Goal: Information Seeking & Learning: Find specific fact

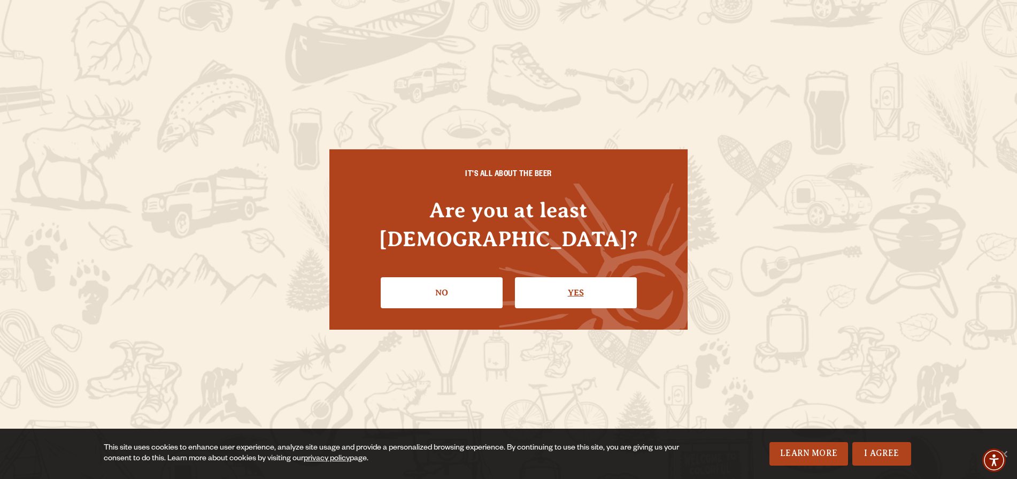
click at [567, 279] on link "Yes" at bounding box center [576, 292] width 122 height 31
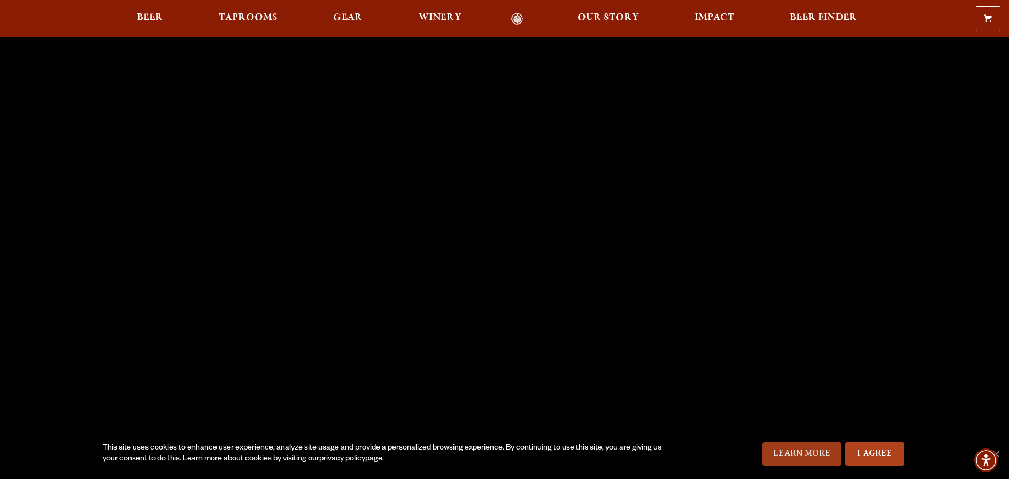
scroll to position [54, 0]
click at [869, 460] on link "I Agree" at bounding box center [875, 454] width 59 height 24
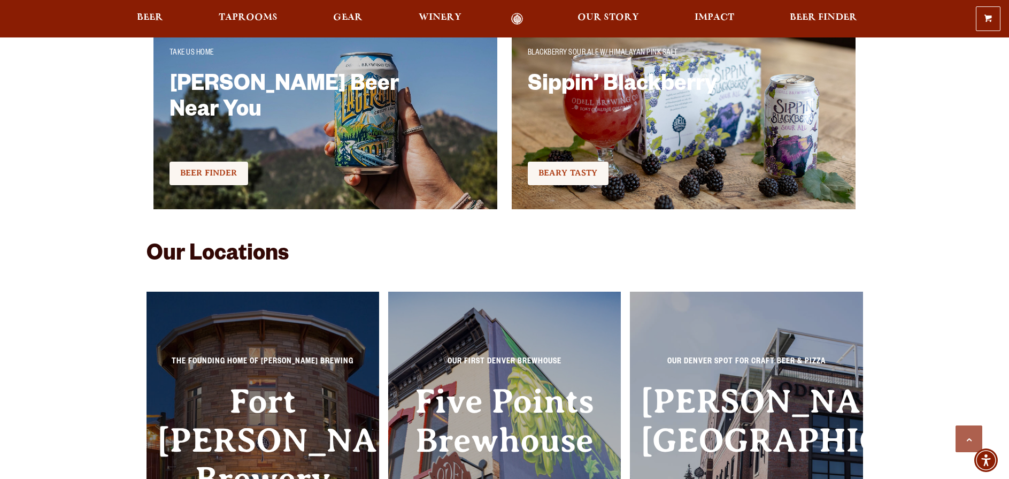
scroll to position [2455, 0]
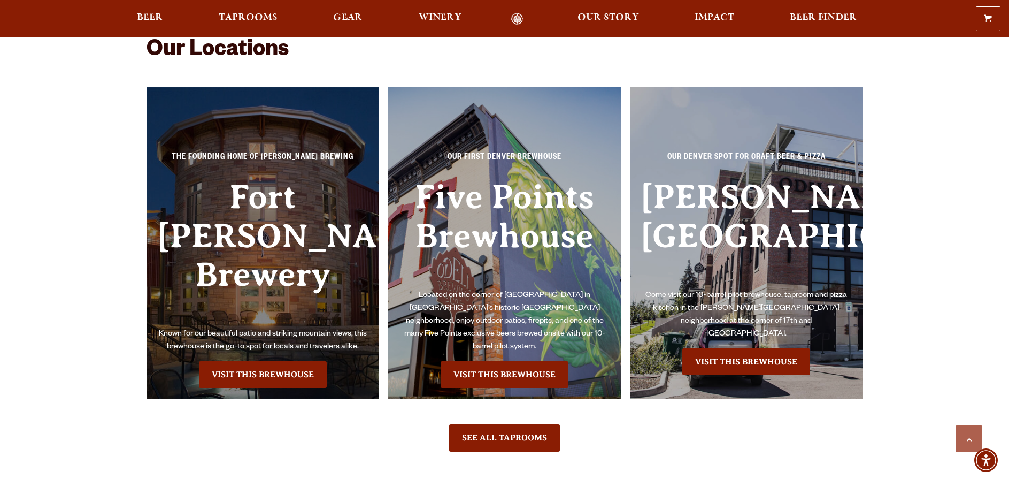
click at [279, 361] on link "Visit this Brewhouse" at bounding box center [263, 374] width 128 height 27
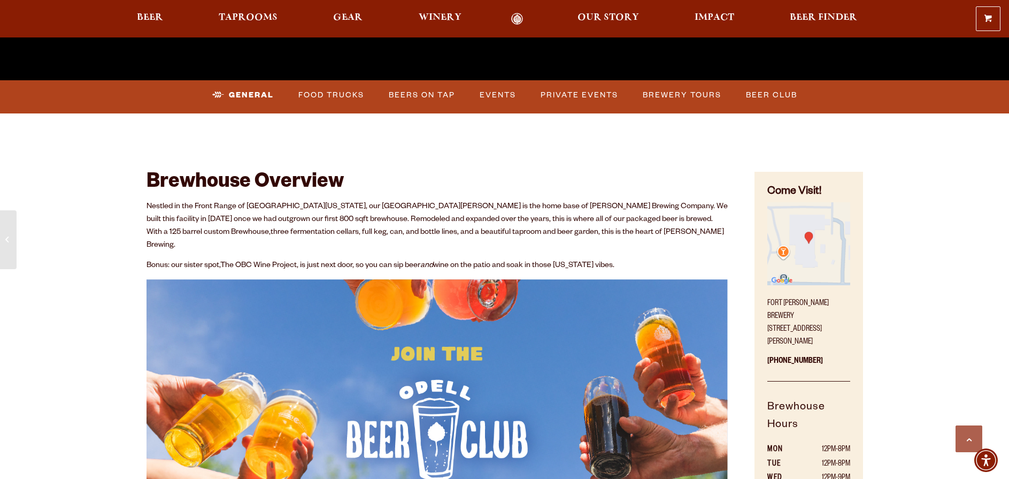
scroll to position [465, 0]
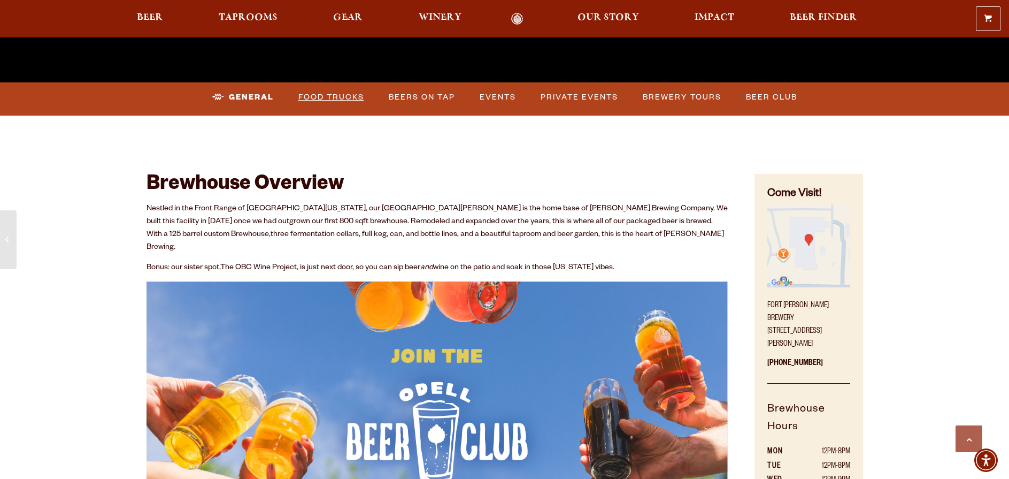
click at [347, 98] on link "Food Trucks" at bounding box center [331, 97] width 74 height 25
click at [347, 98] on link "Food Trucks" at bounding box center [322, 97] width 94 height 25
click at [239, 93] on link "General" at bounding box center [234, 97] width 52 height 25
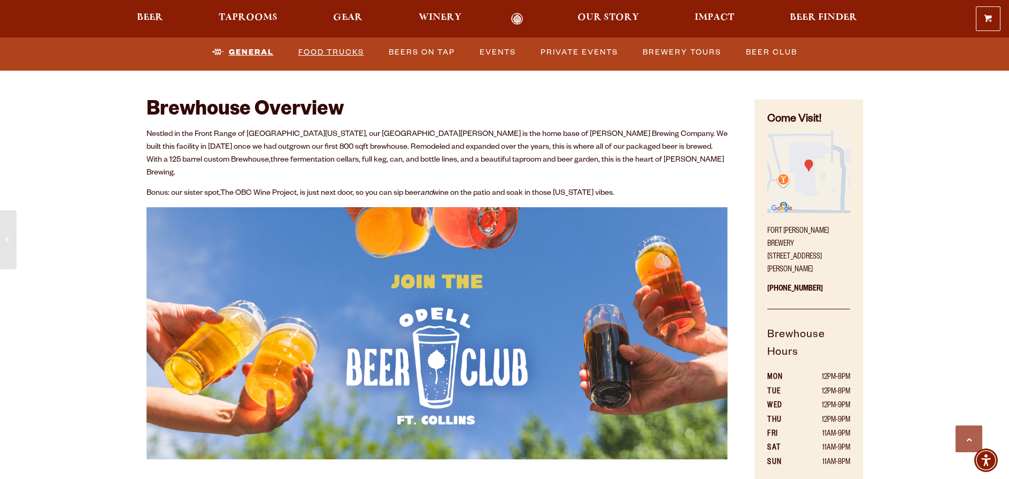
scroll to position [545, 0]
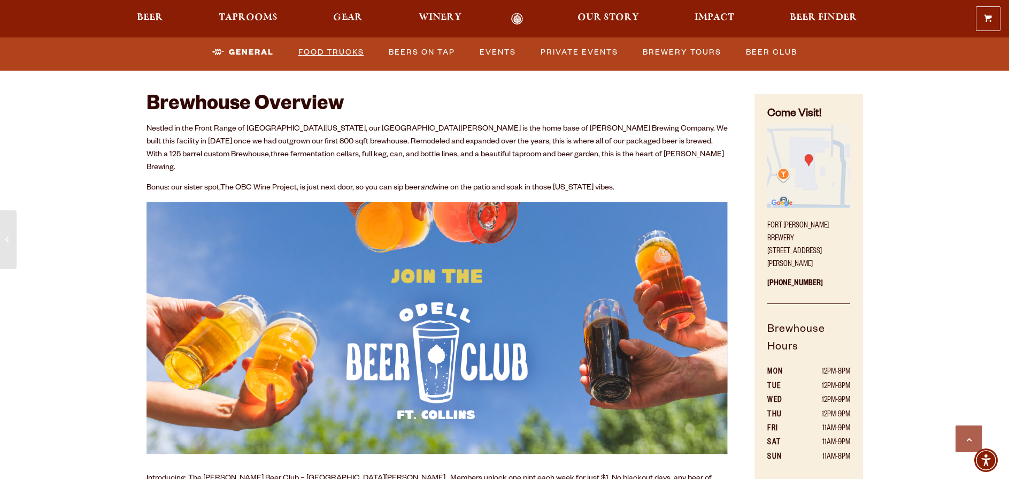
click at [344, 51] on link "Food Trucks" at bounding box center [331, 52] width 74 height 25
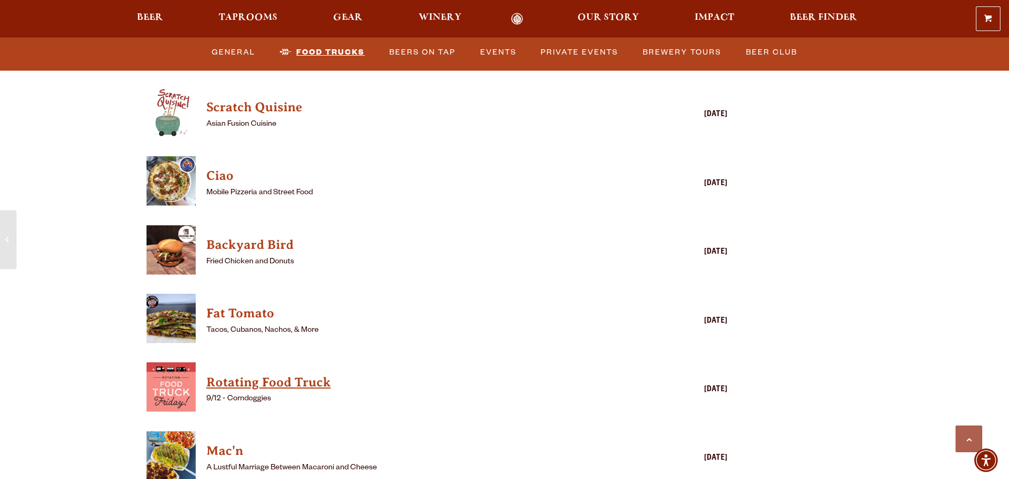
scroll to position [2731, 0]
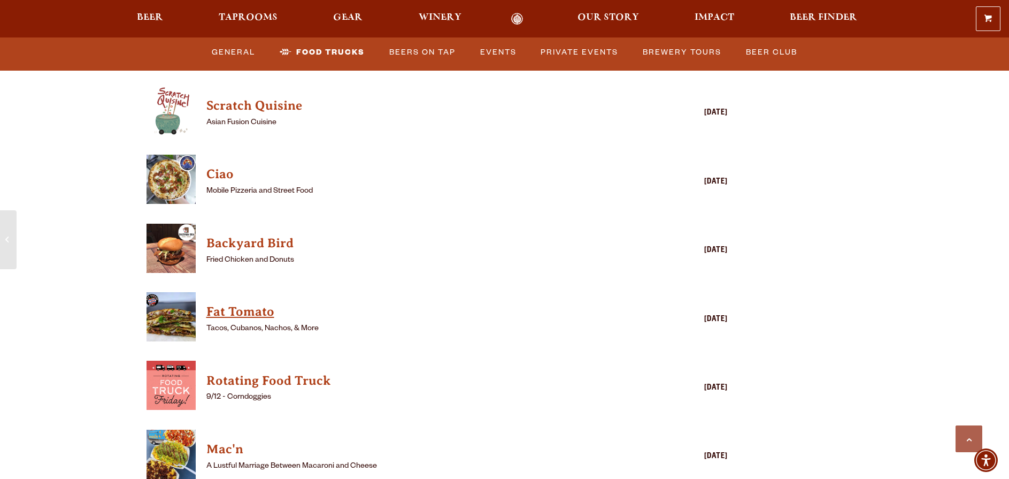
click at [249, 303] on h4 "Fat Tomato" at bounding box center [421, 311] width 431 height 17
click at [269, 372] on h4 "Rotating Food Truck" at bounding box center [421, 380] width 431 height 17
